Goal: Transaction & Acquisition: Download file/media

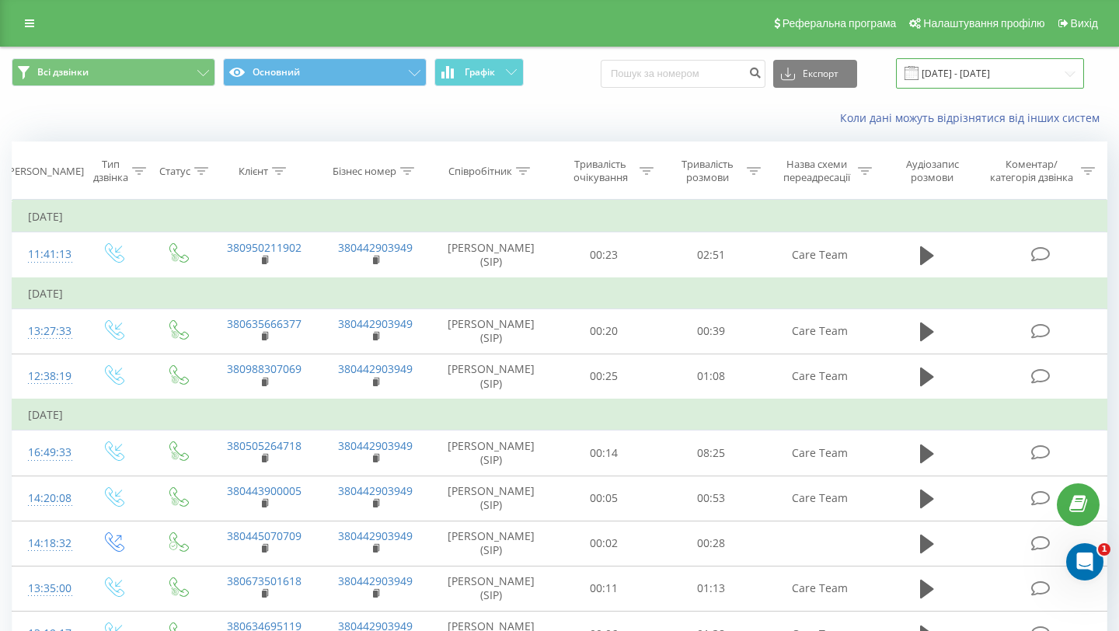
click at [977, 70] on input "[DATE] - [DATE]" at bounding box center [990, 73] width 188 height 30
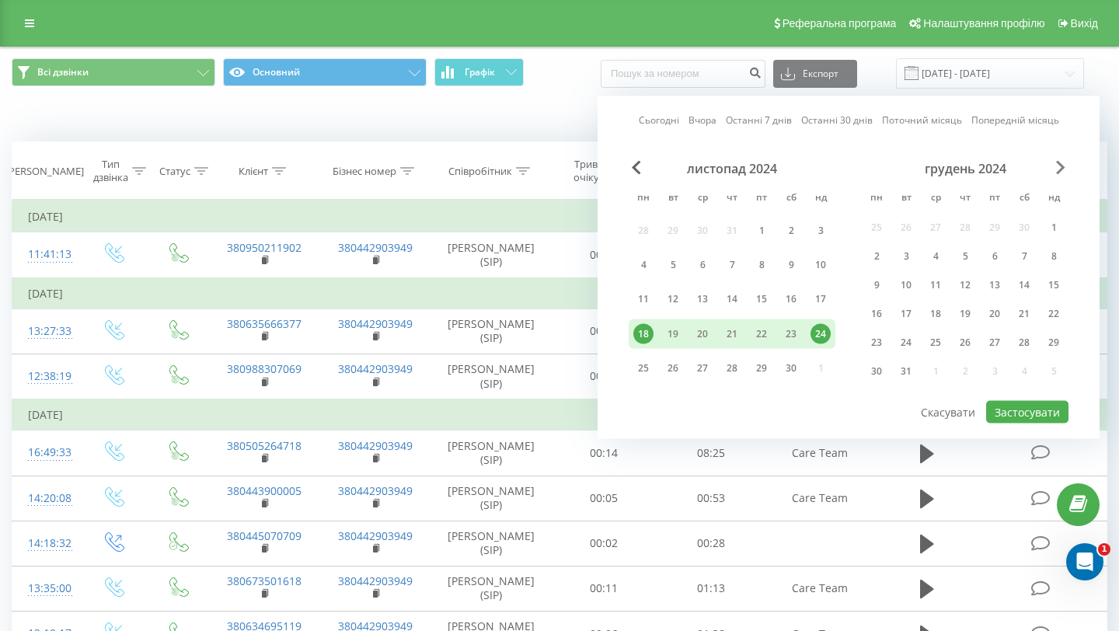
click at [1058, 168] on span "Next Month" at bounding box center [1060, 168] width 9 height 14
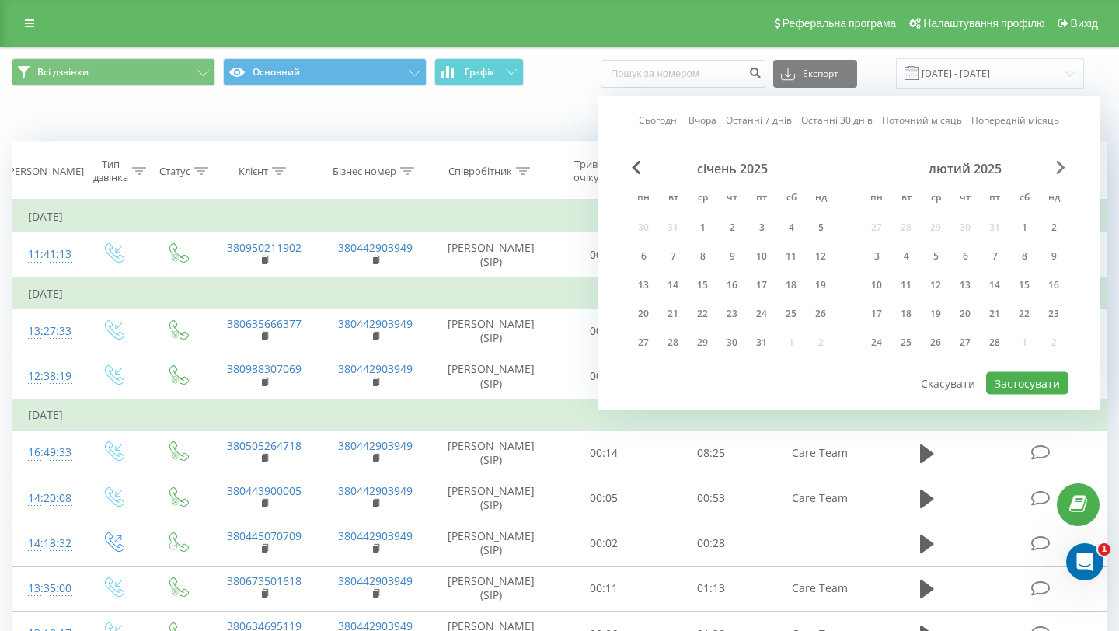
click at [1058, 168] on span "Next Month" at bounding box center [1060, 168] width 9 height 14
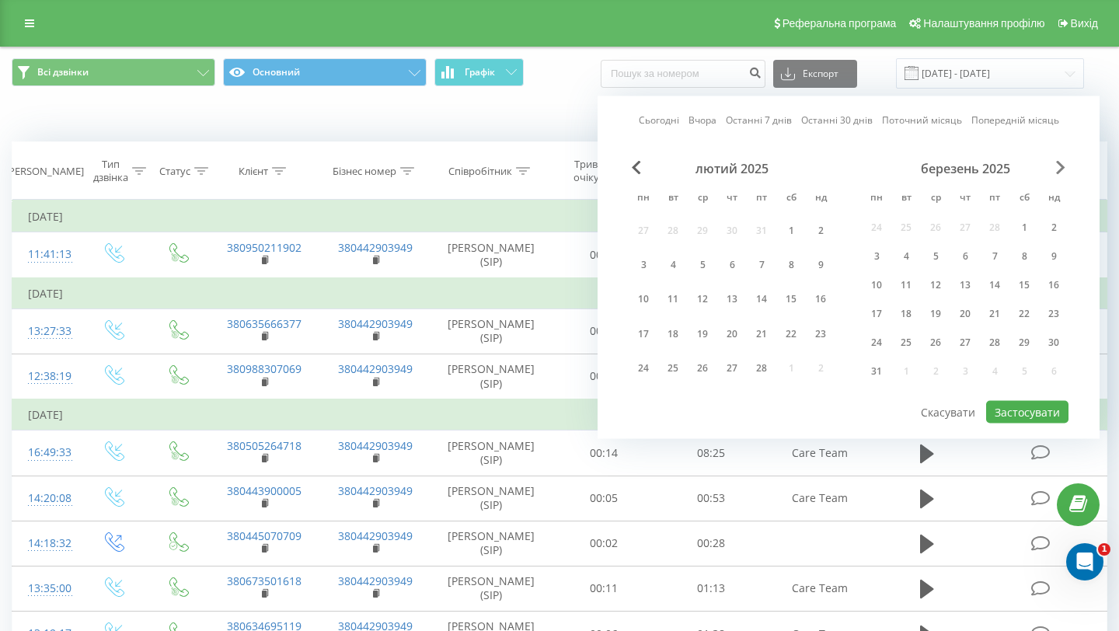
click at [1058, 168] on span "Next Month" at bounding box center [1060, 168] width 9 height 14
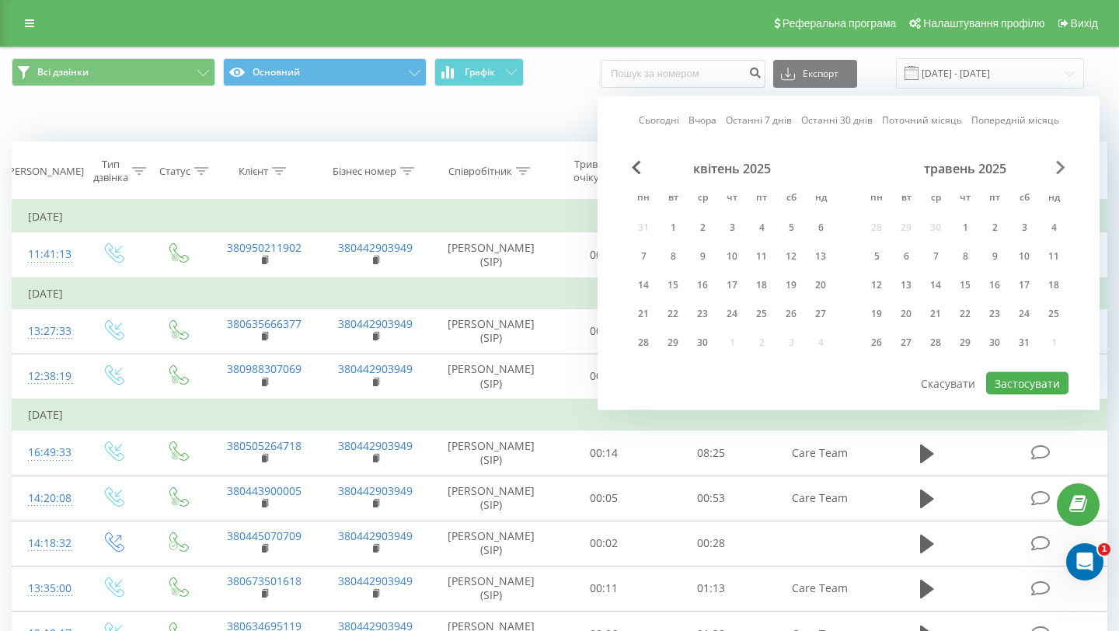
click at [1058, 168] on span "Next Month" at bounding box center [1060, 168] width 9 height 14
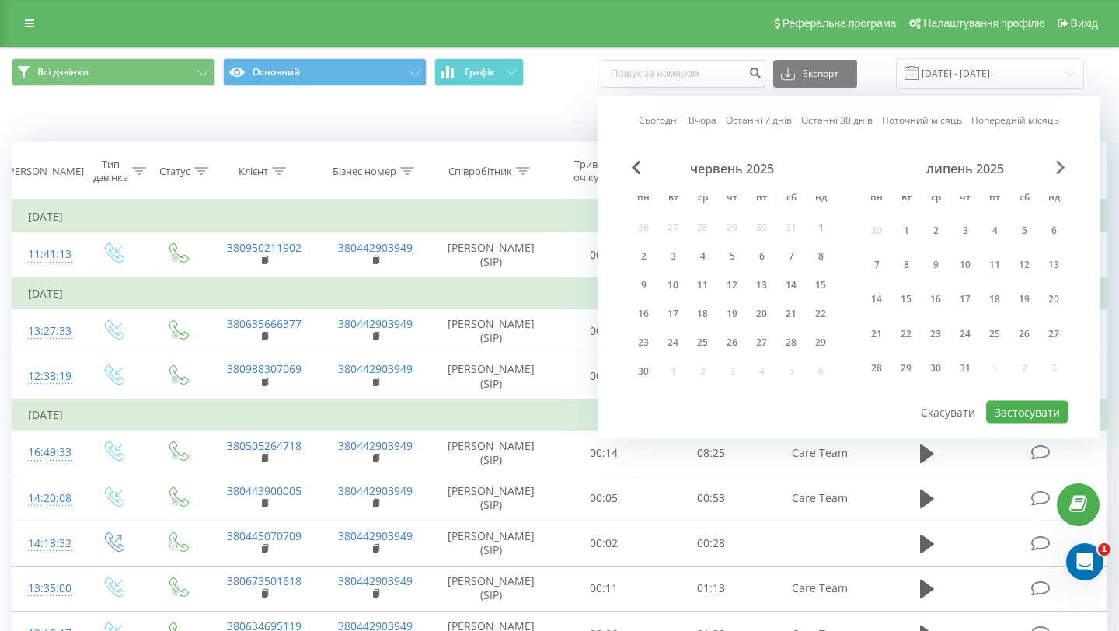
click at [1062, 165] on span "Next Month" at bounding box center [1060, 168] width 9 height 14
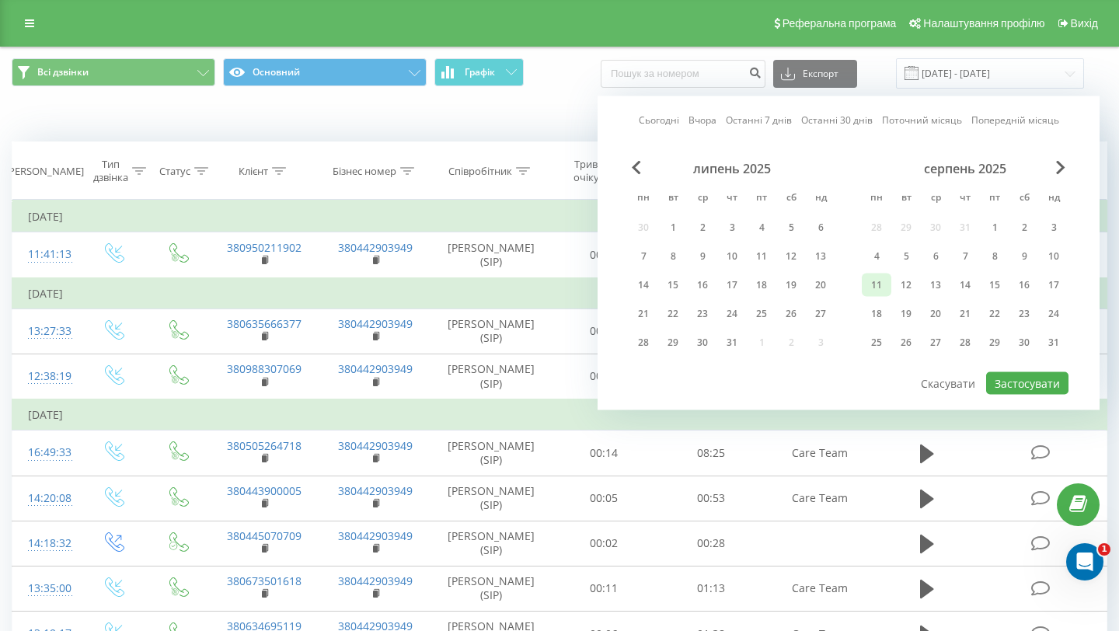
click at [880, 282] on div "11" at bounding box center [876, 285] width 20 height 20
click at [1065, 282] on div "17" at bounding box center [1054, 285] width 30 height 23
click at [1043, 385] on button "Застосувати" at bounding box center [1027, 383] width 82 height 23
type input "[DATE] - [DATE]"
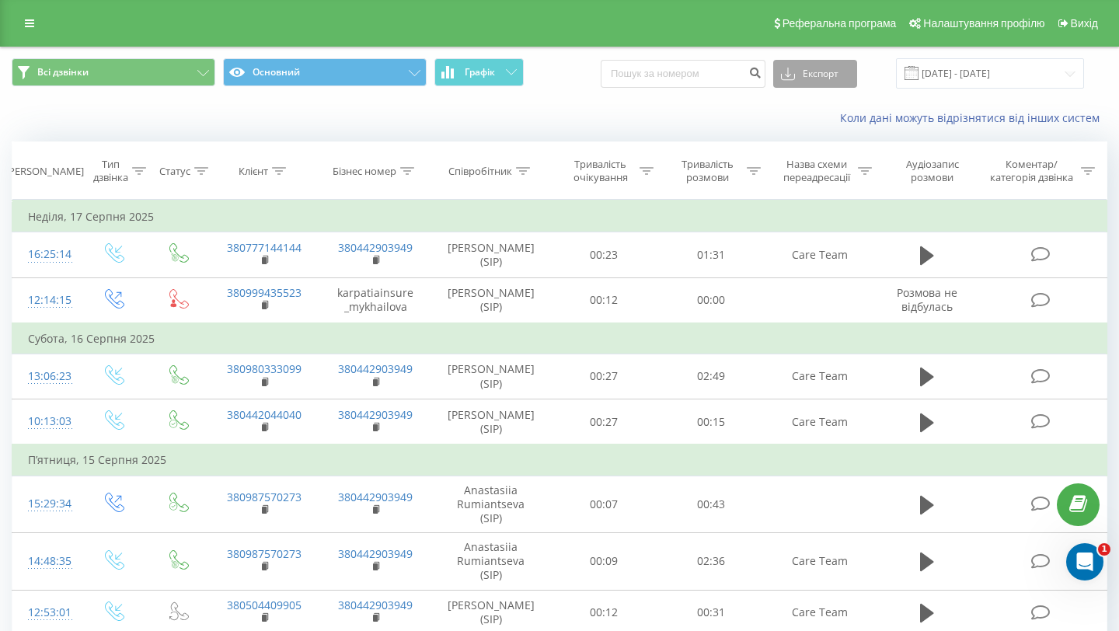
click at [836, 75] on button "Експорт" at bounding box center [815, 74] width 84 height 28
click at [809, 156] on span ".xlsx" at bounding box center [797, 158] width 23 height 15
click at [1083, 549] on icon "Open Intercom Messenger" at bounding box center [1083, 560] width 26 height 26
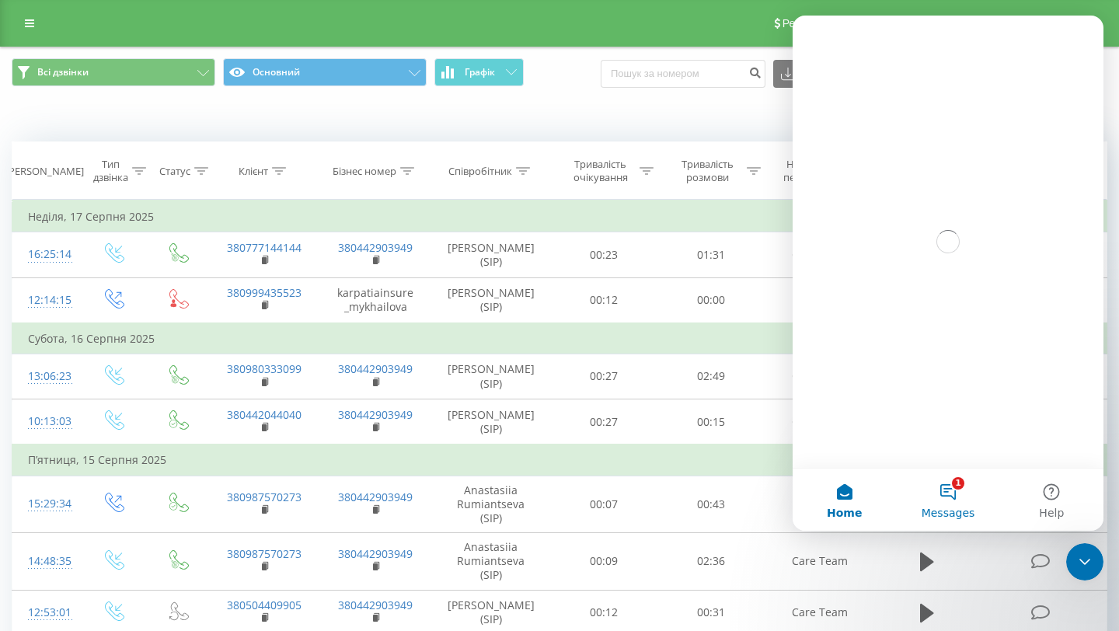
click at [922, 472] on button "1 Messages" at bounding box center [947, 500] width 103 height 62
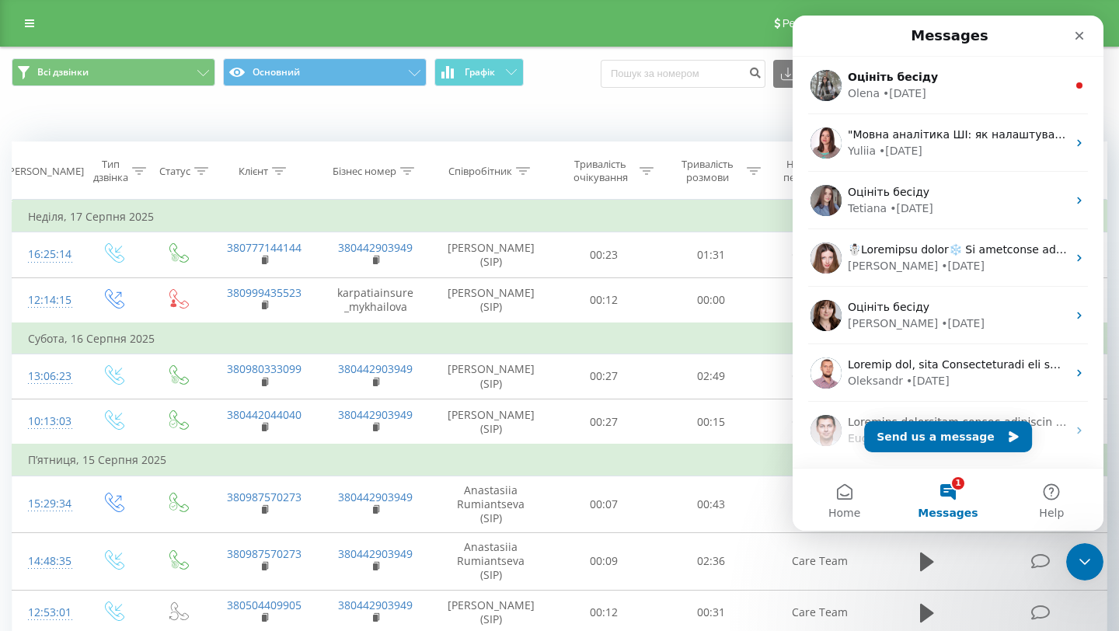
click at [955, 499] on button "1 Messages" at bounding box center [947, 500] width 103 height 62
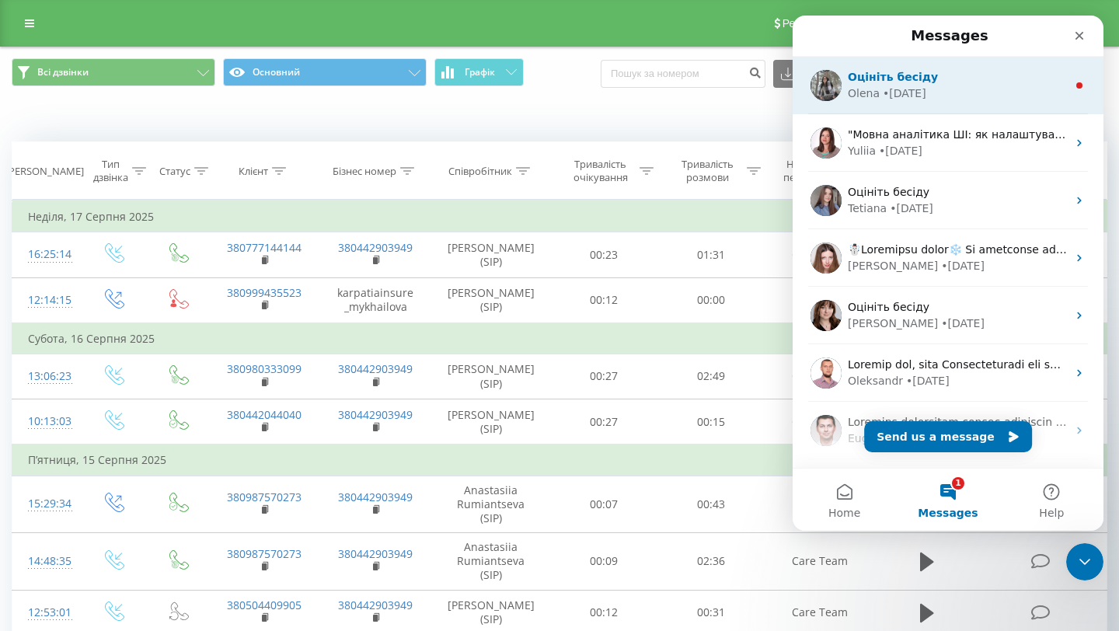
click at [968, 83] on div "Оцініть бесіду" at bounding box center [957, 77] width 219 height 16
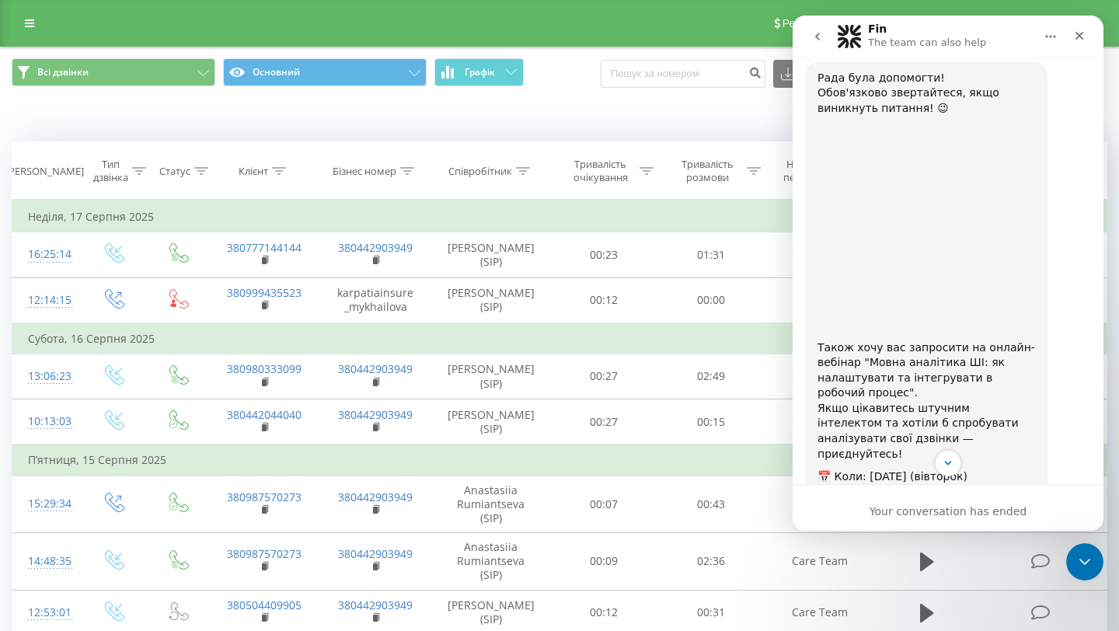
scroll to position [2595, 0]
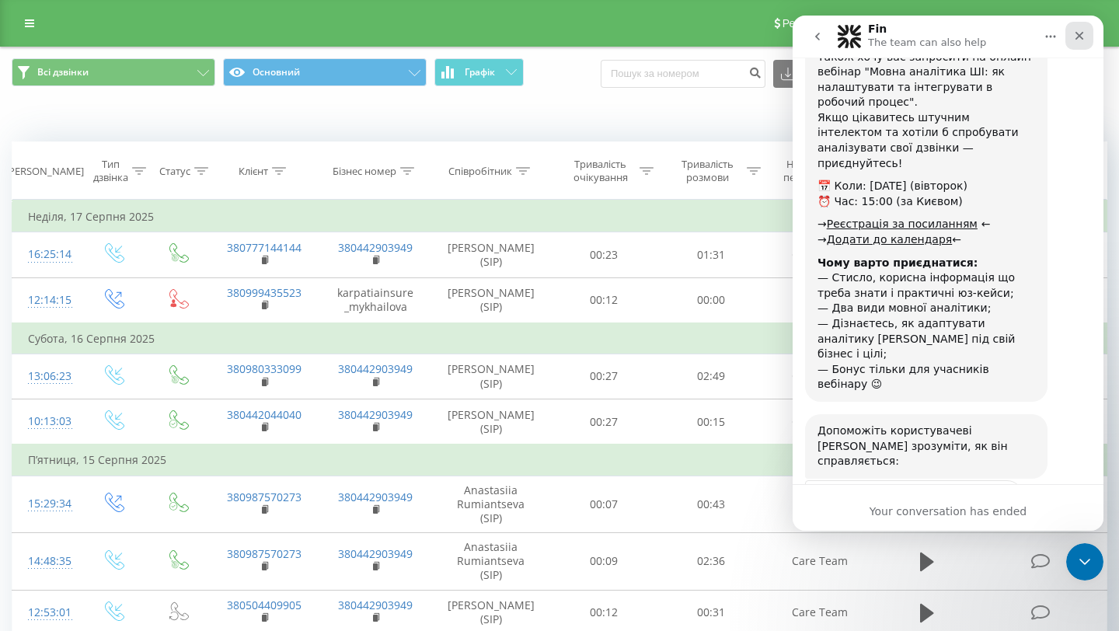
click at [1080, 31] on icon "Close" at bounding box center [1079, 36] width 12 height 12
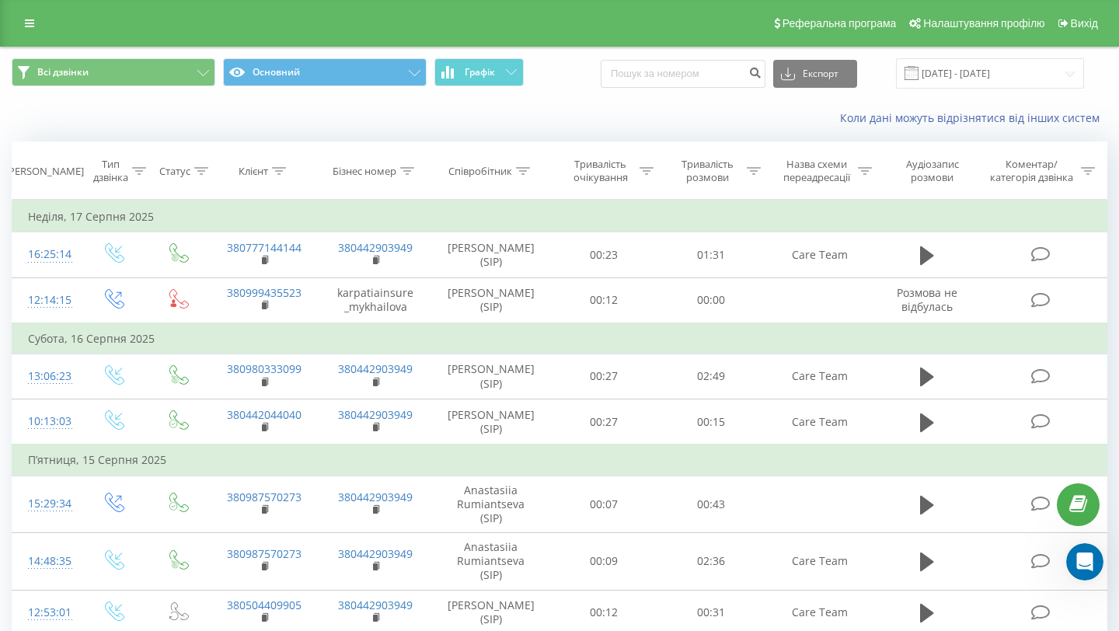
scroll to position [2519, 0]
